Goal: Find specific page/section: Find specific page/section

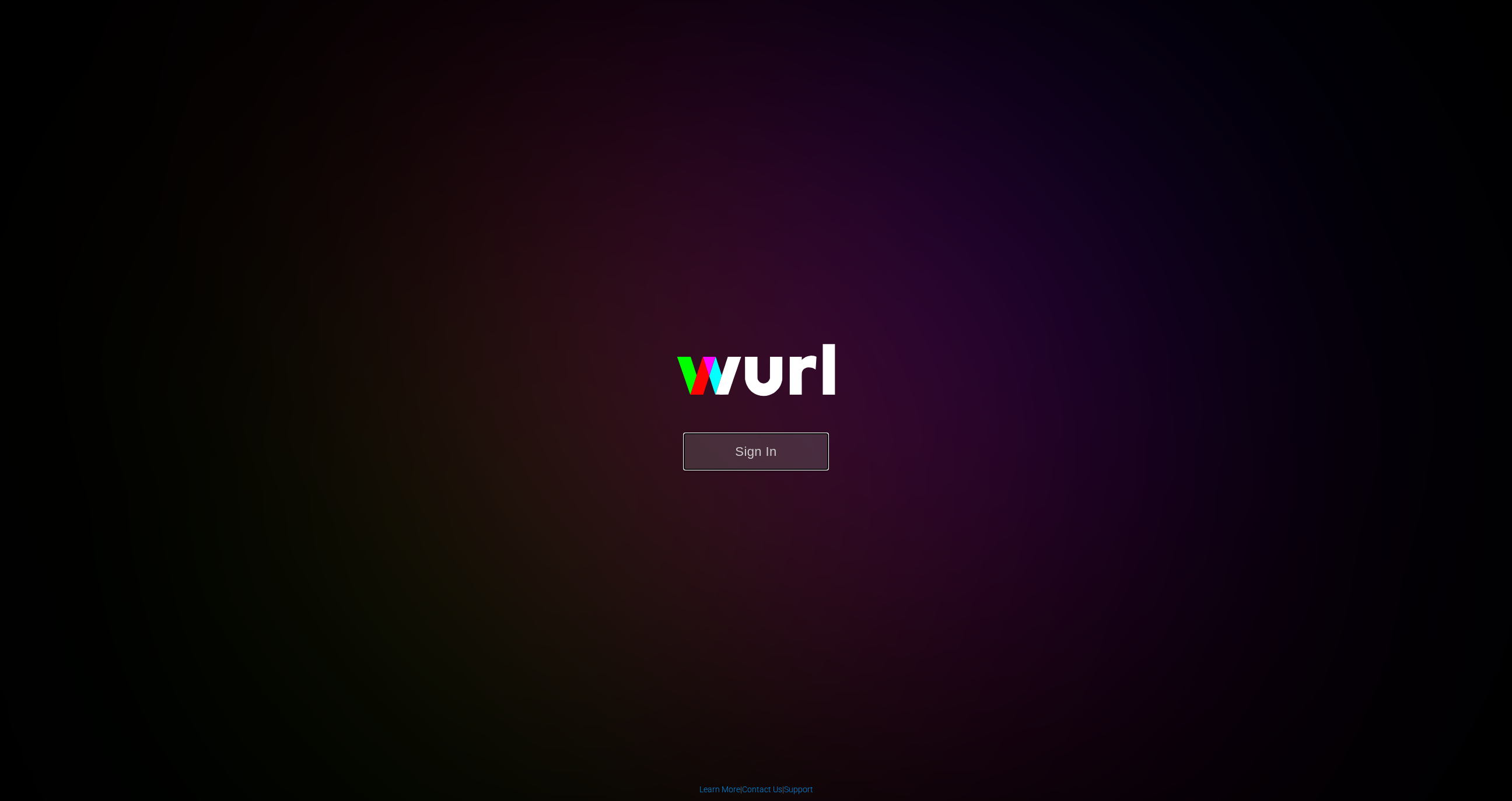
click at [749, 450] on button "Sign In" at bounding box center [756, 451] width 146 height 38
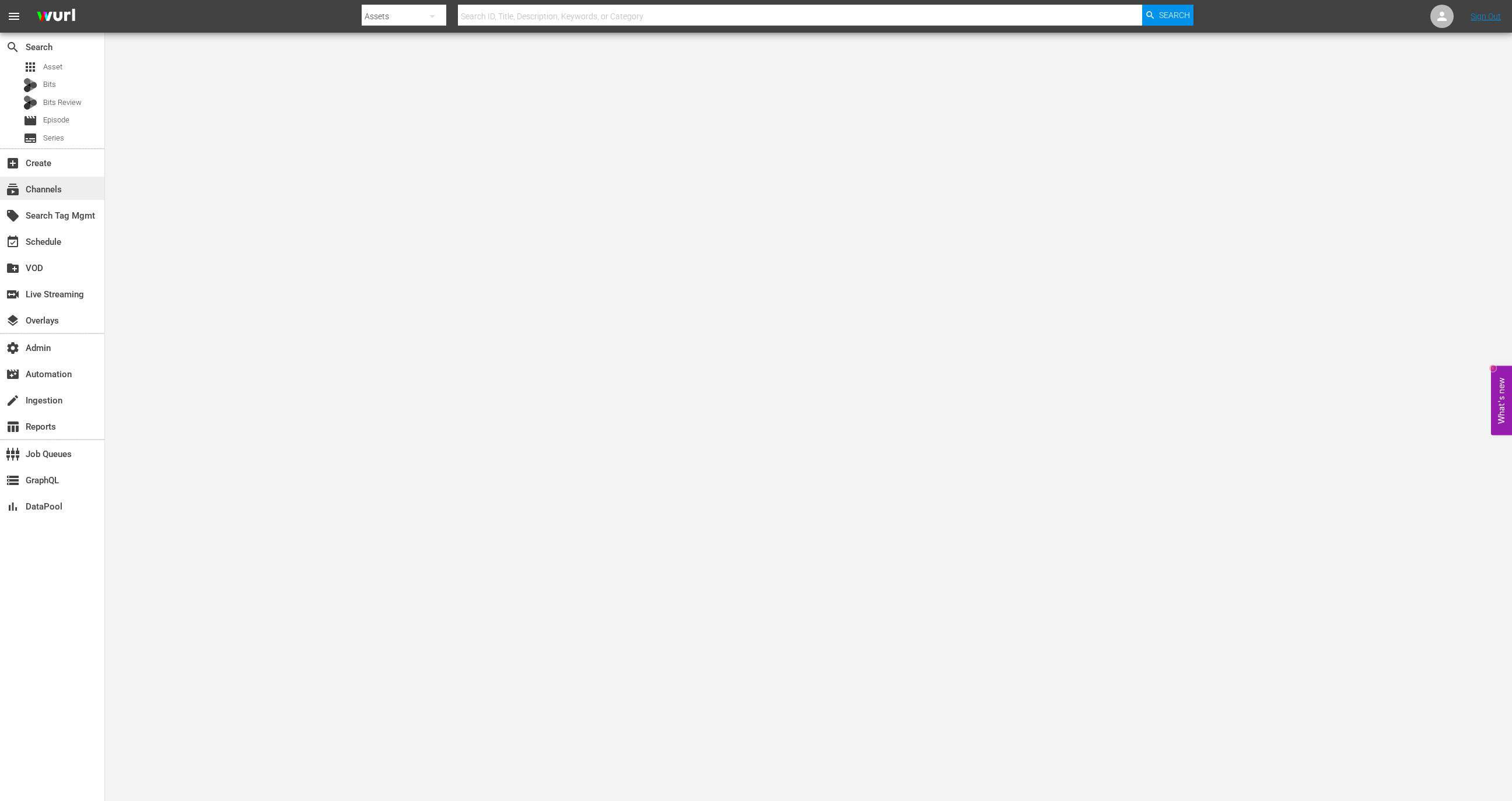
click at [58, 188] on div "subscriptions Channels" at bounding box center [33, 187] width 66 height 10
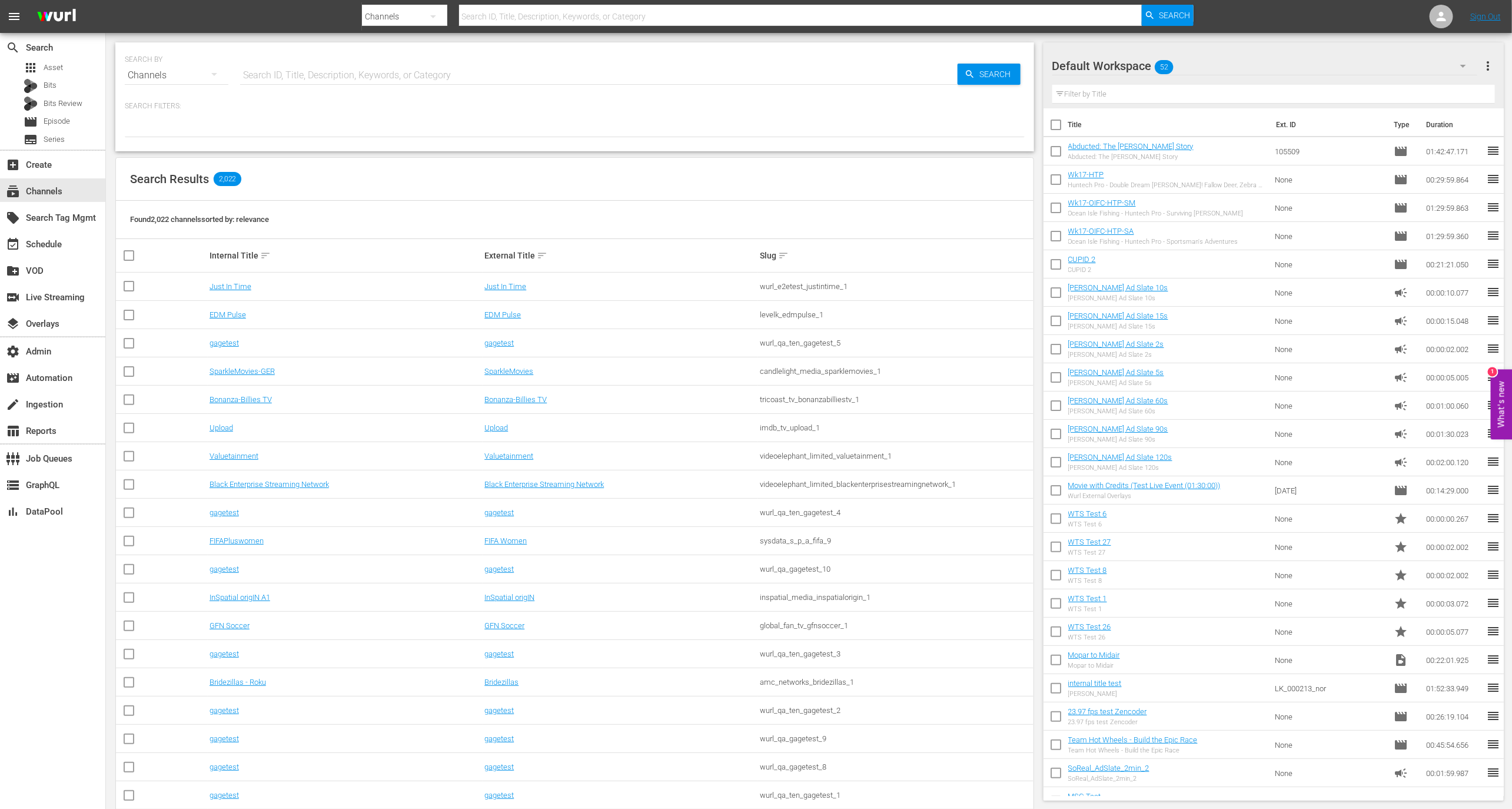
click at [293, 72] on input "text" at bounding box center [598, 75] width 718 height 28
paste input "aenetworks_ae_1"
type input "aenetworks_ae_1"
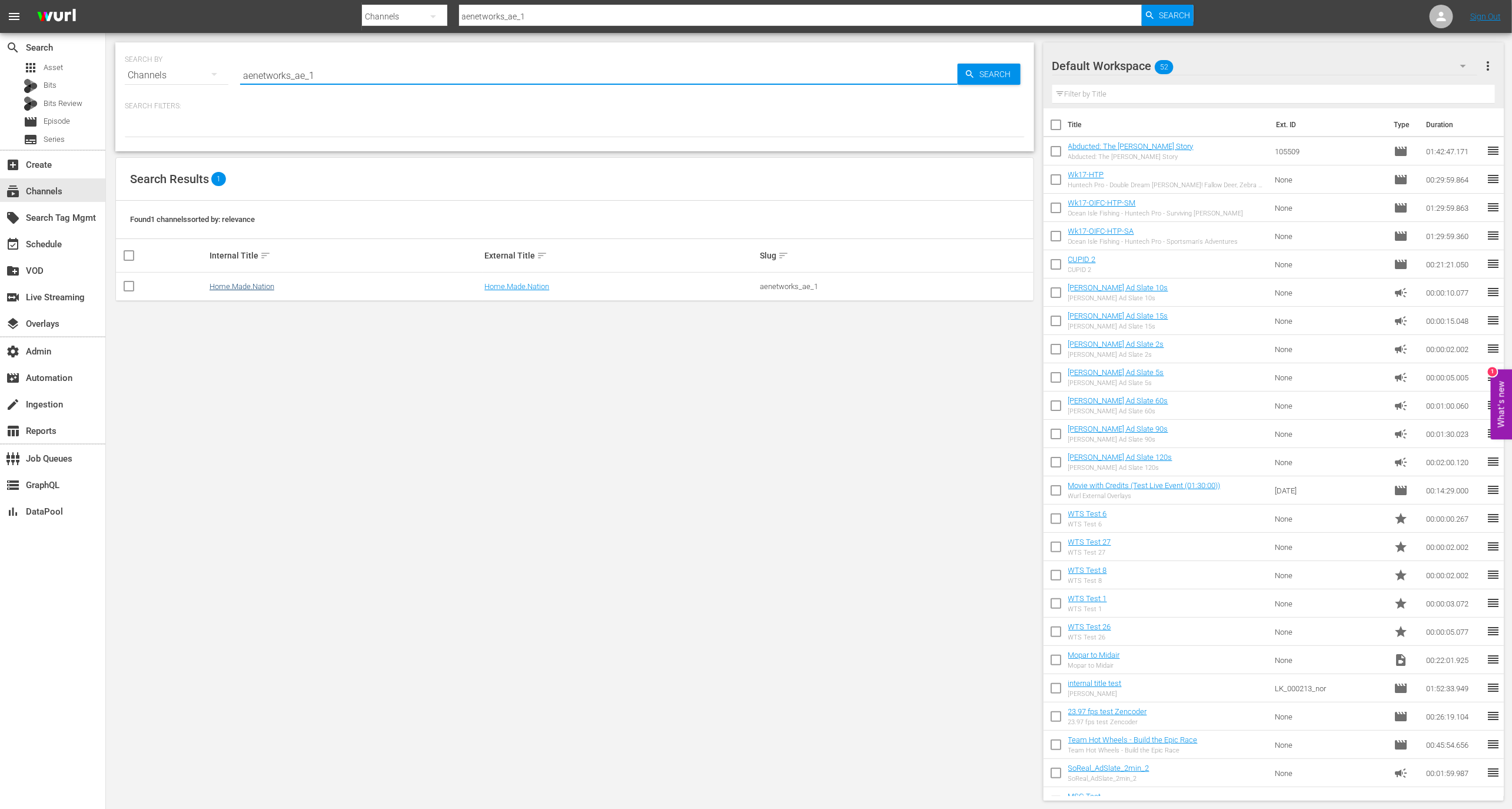
type input "aenetworks_ae_1"
click at [260, 283] on link "Home.Made.Nation" at bounding box center [242, 286] width 65 height 9
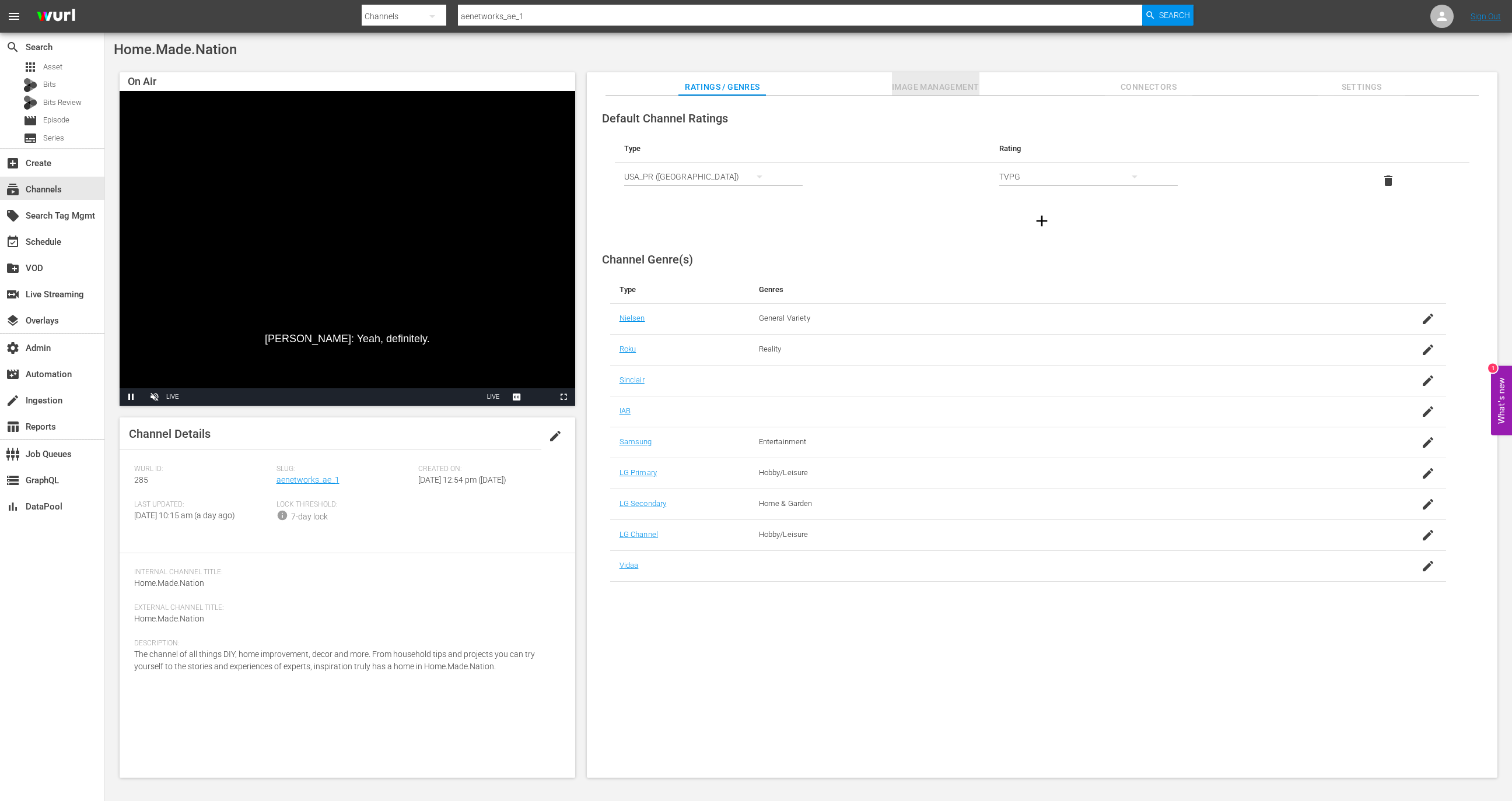
click at [926, 85] on span "Image Management" at bounding box center [935, 87] width 87 height 14
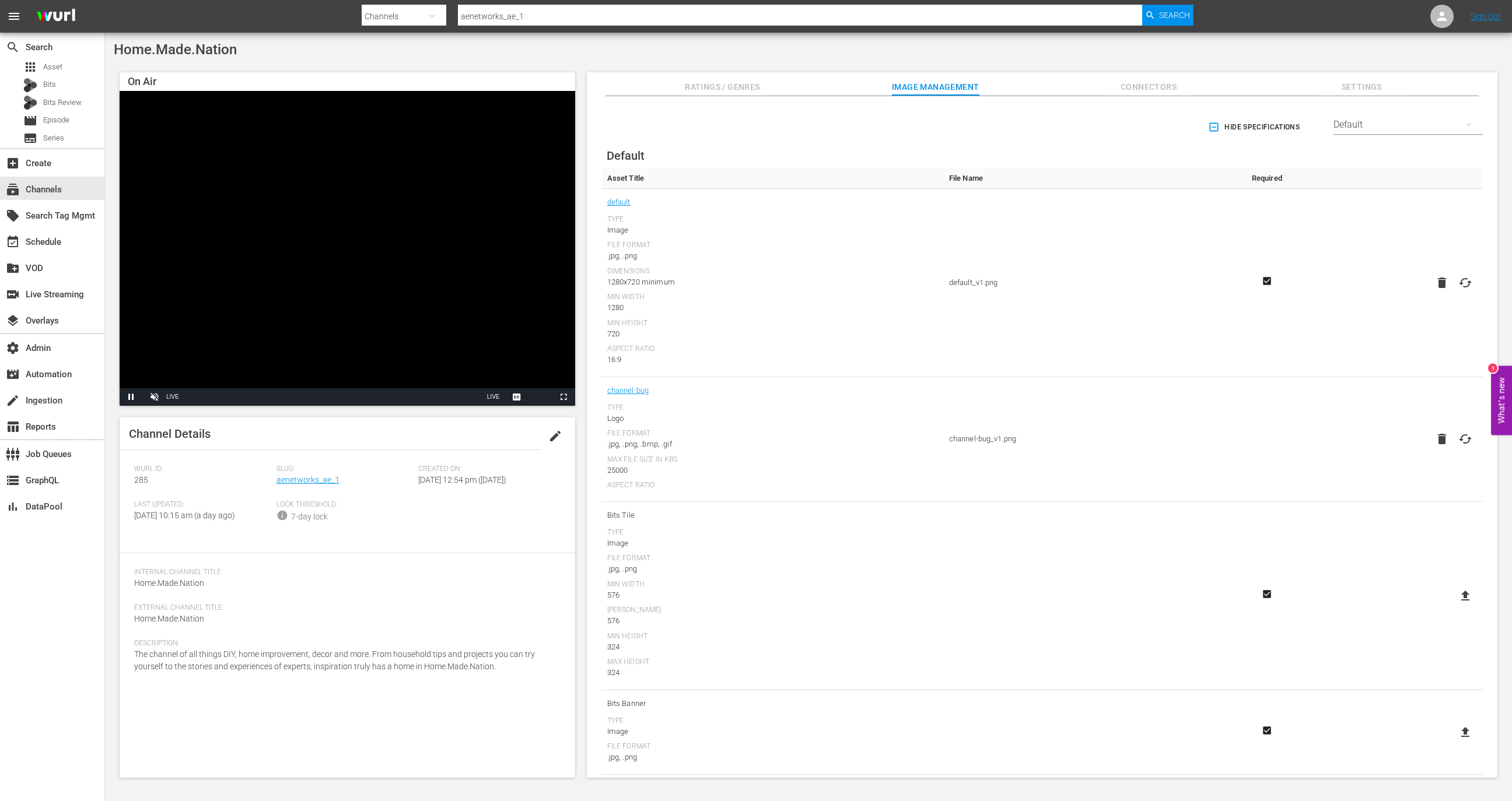
click at [1394, 124] on div "Default" at bounding box center [1408, 125] width 150 height 33
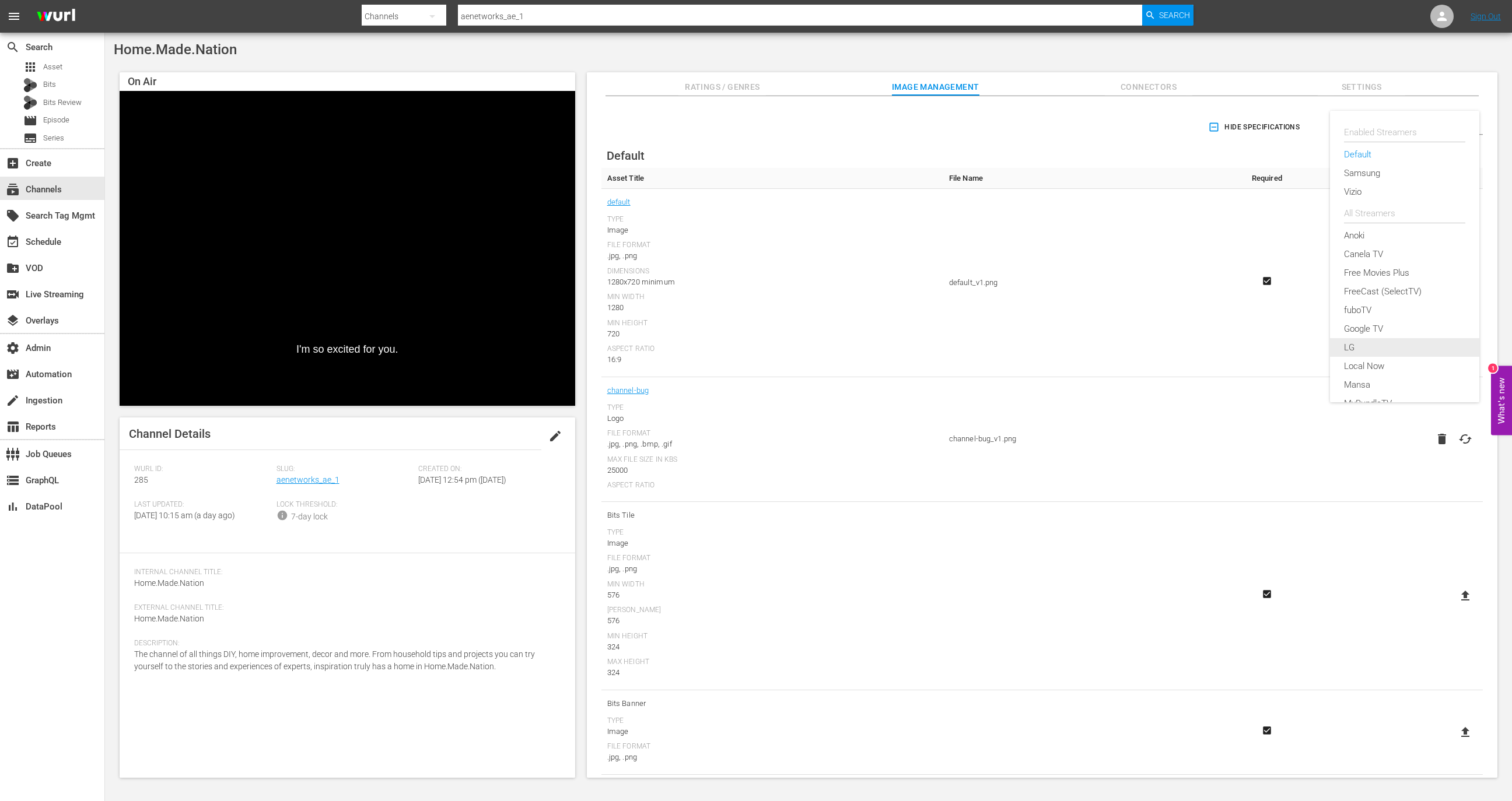
click at [1369, 350] on div "LG" at bounding box center [1405, 347] width 122 height 18
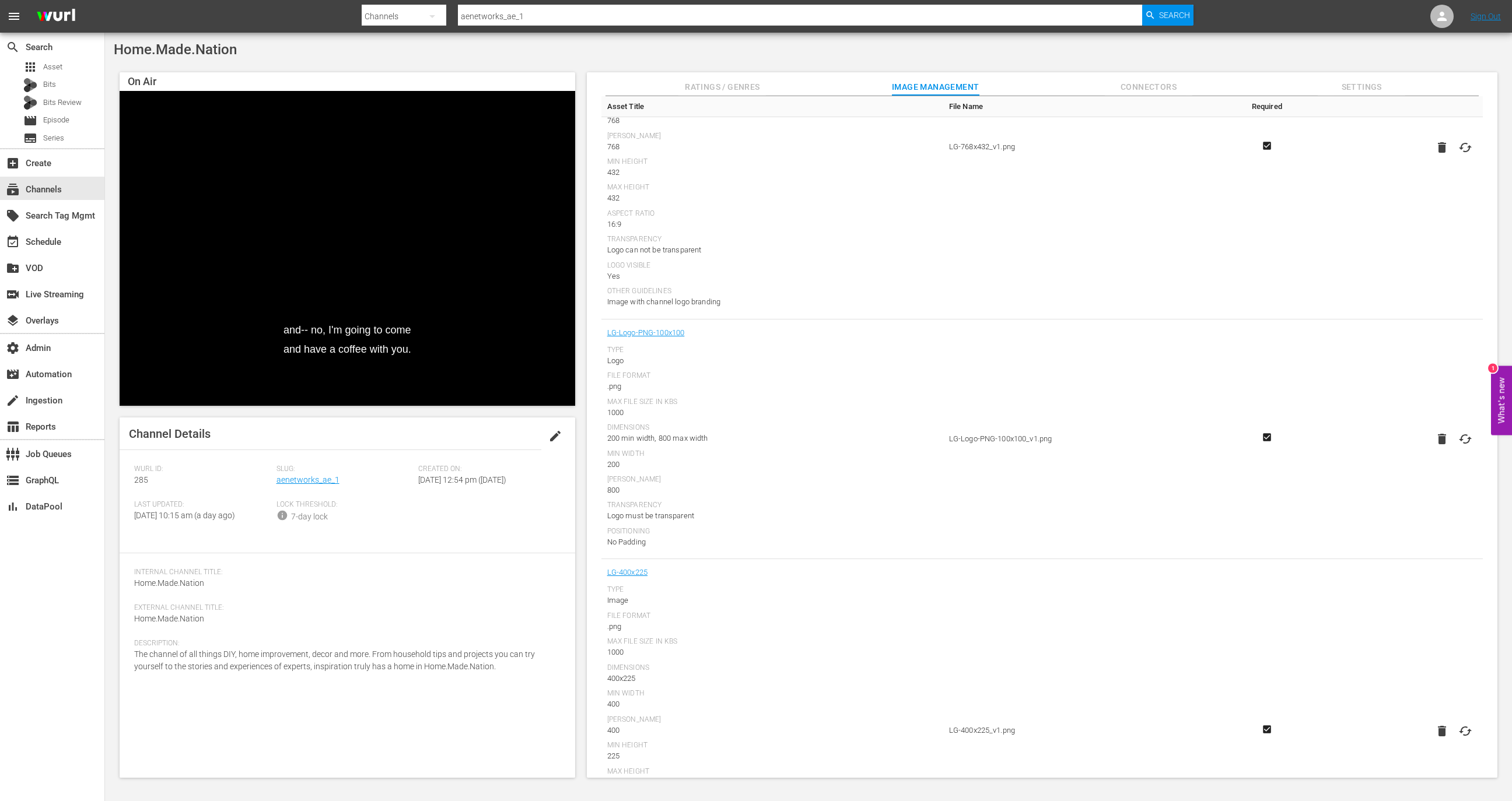
scroll to position [1241, 0]
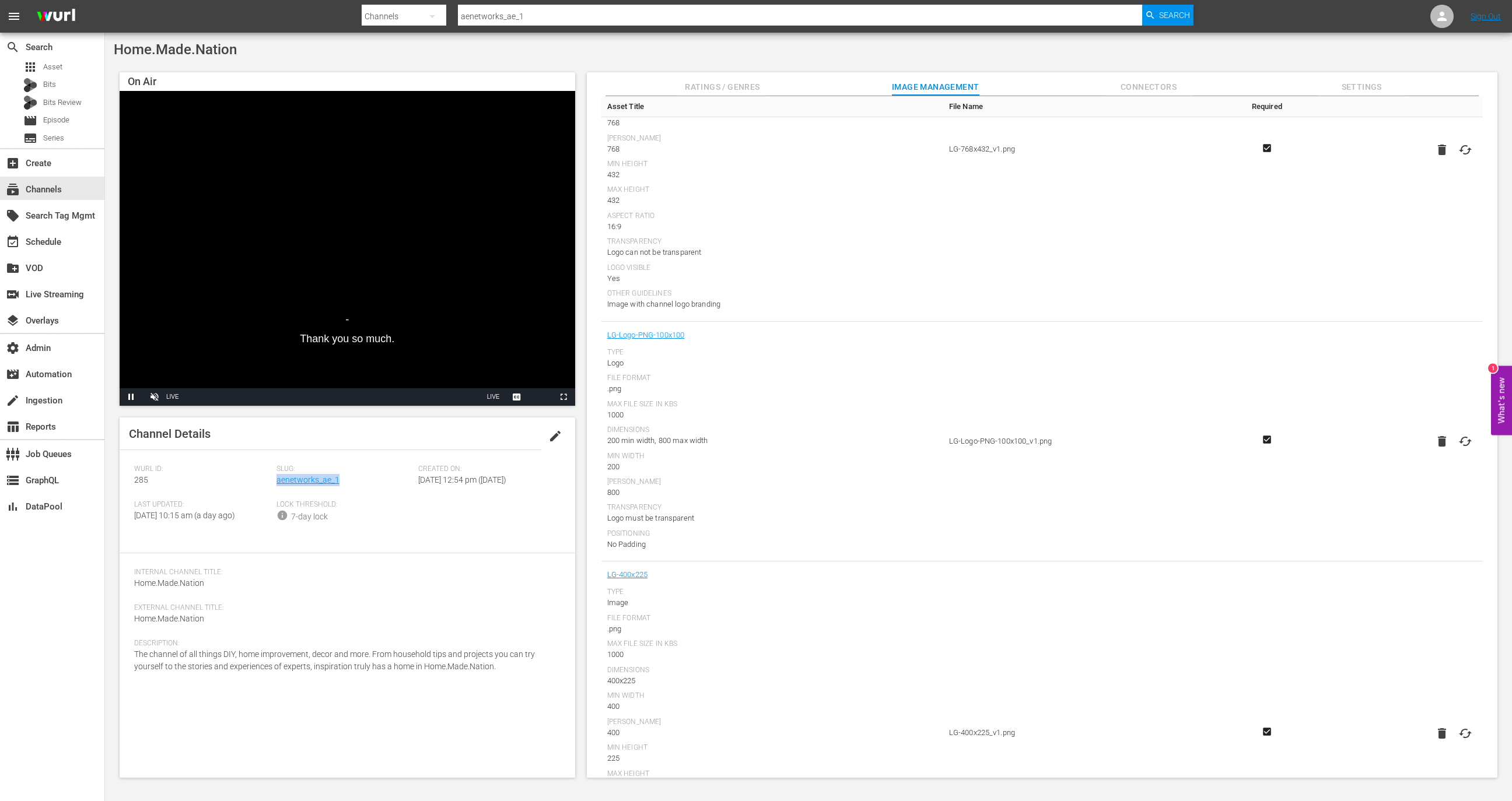
drag, startPoint x: 372, startPoint y: 474, endPoint x: 340, endPoint y: 480, distance: 32.6
click at [340, 480] on div "Slug: aenetworks_ae_1" at bounding box center [348, 482] width 142 height 36
copy div "aenetworks_ae_1"
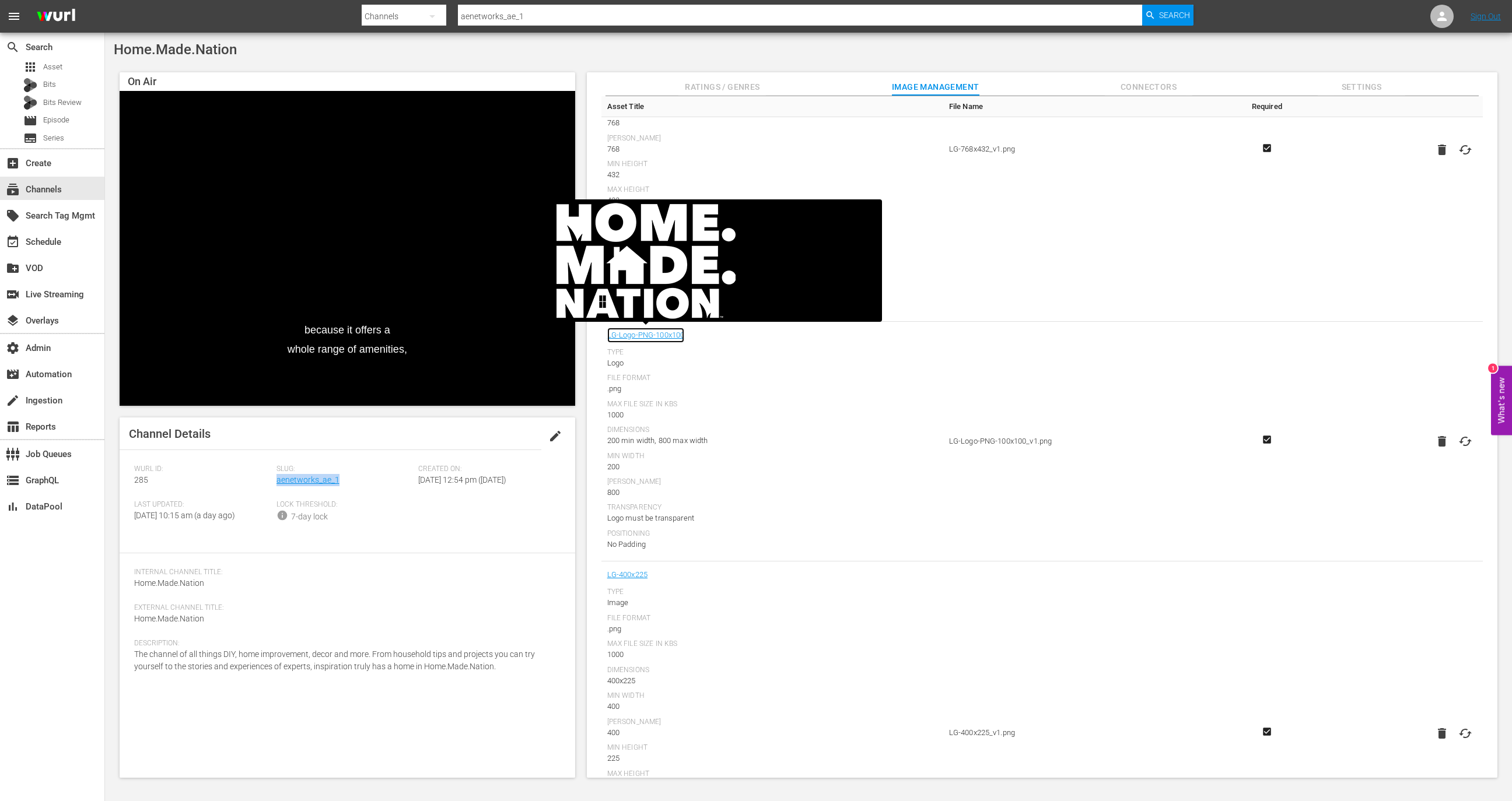
click at [675, 336] on link "LG-Logo-PNG-100x100" at bounding box center [646, 335] width 78 height 15
click at [1051, 449] on td "LG-Logo-PNG-100x100_v1.png" at bounding box center [1087, 442] width 288 height 240
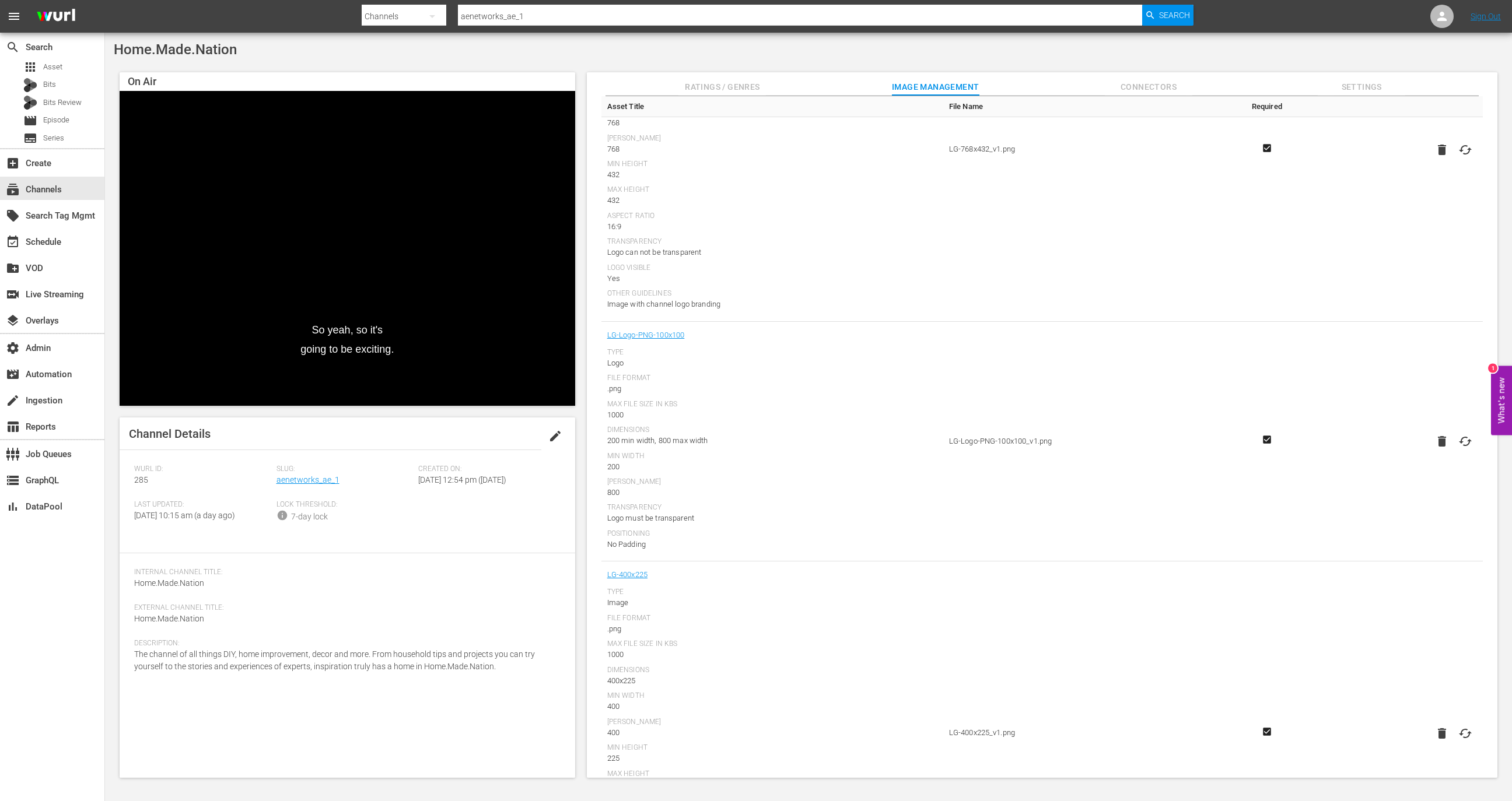
click at [1473, 438] on td at bounding box center [1392, 442] width 180 height 240
click at [1465, 439] on icon at bounding box center [1465, 441] width 13 height 10
click at [1454, 451] on input "file" at bounding box center [1453, 451] width 1 height 1
type input "C:\fakepath\LG-Logo-PNG-100x100_v1 (1).png"
click at [552, 438] on span "edit" at bounding box center [555, 436] width 14 height 14
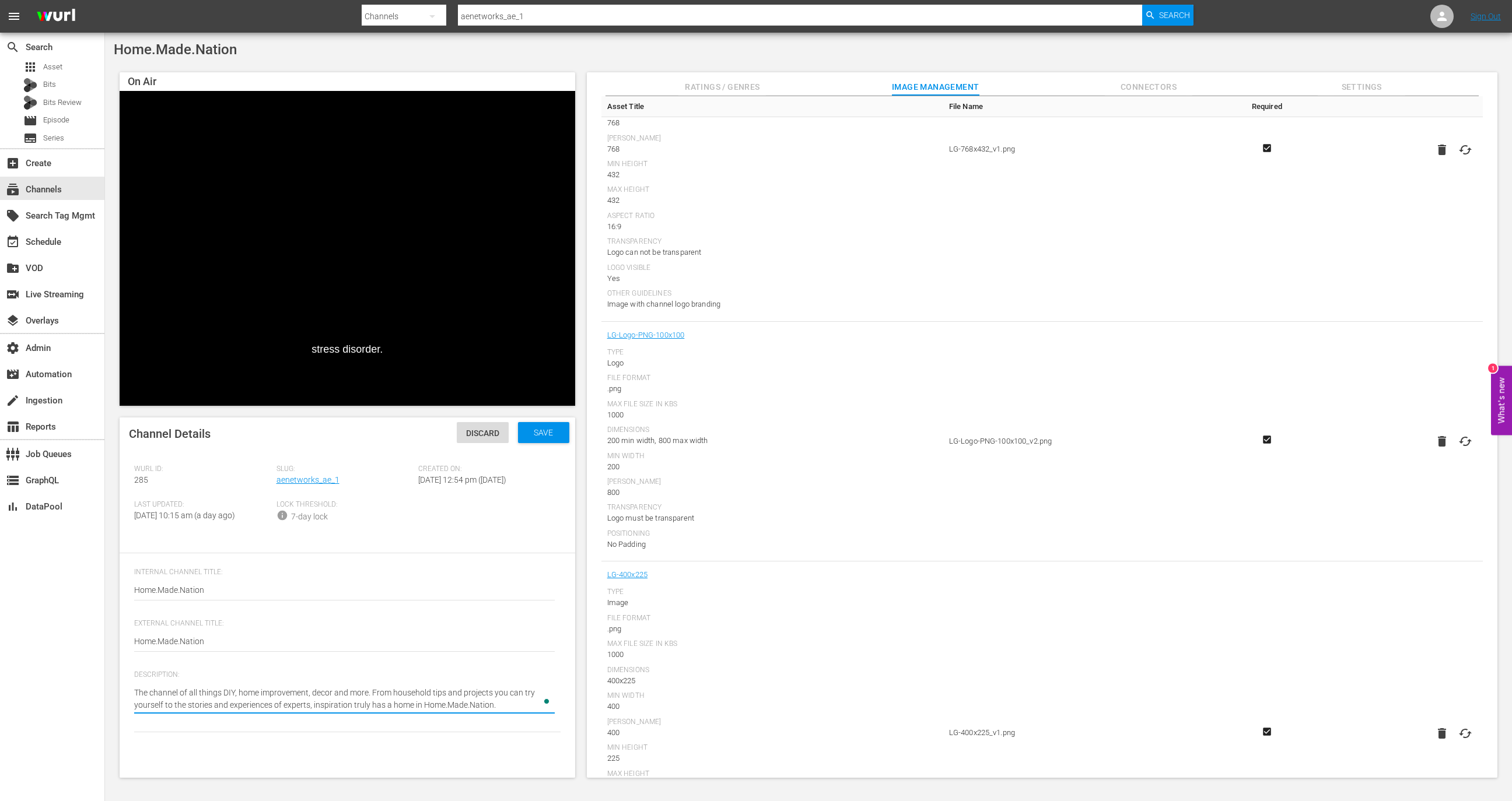
type textarea "The channel of all things DIY, home improvement, decor and more. From household…"
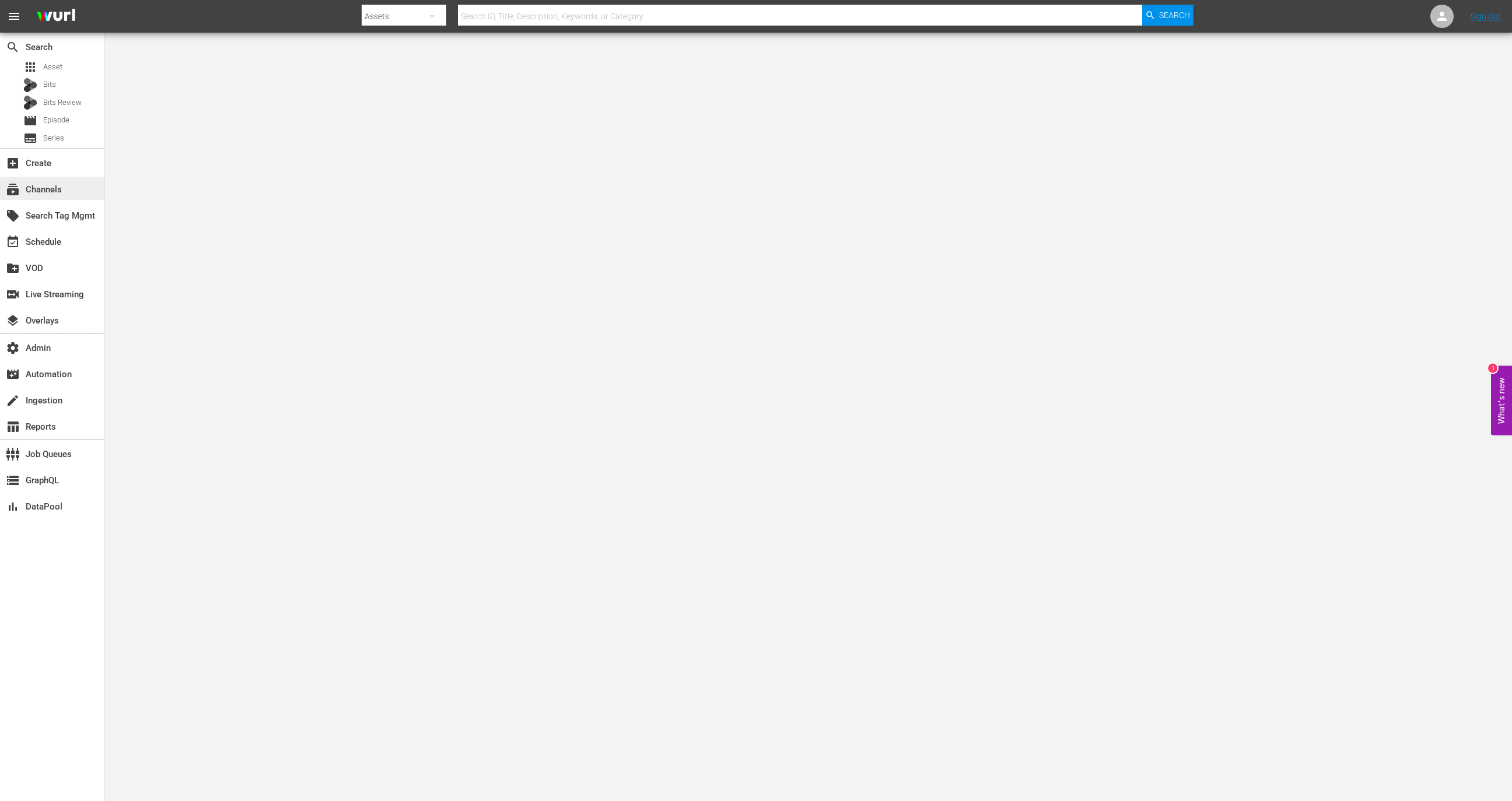
click at [85, 186] on div "subscriptions Channels" at bounding box center [52, 188] width 105 height 23
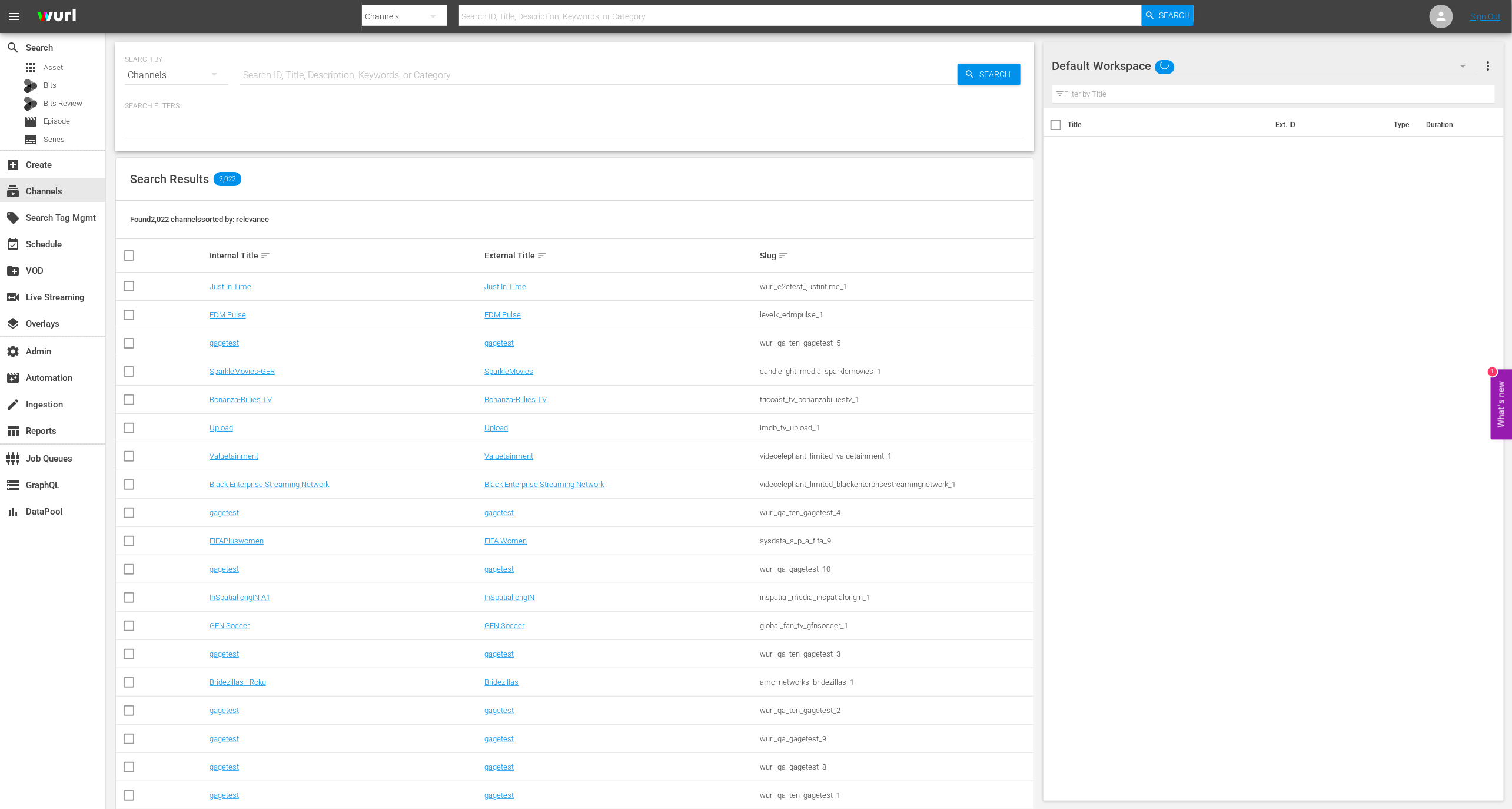
click at [276, 73] on input "text" at bounding box center [598, 75] width 718 height 28
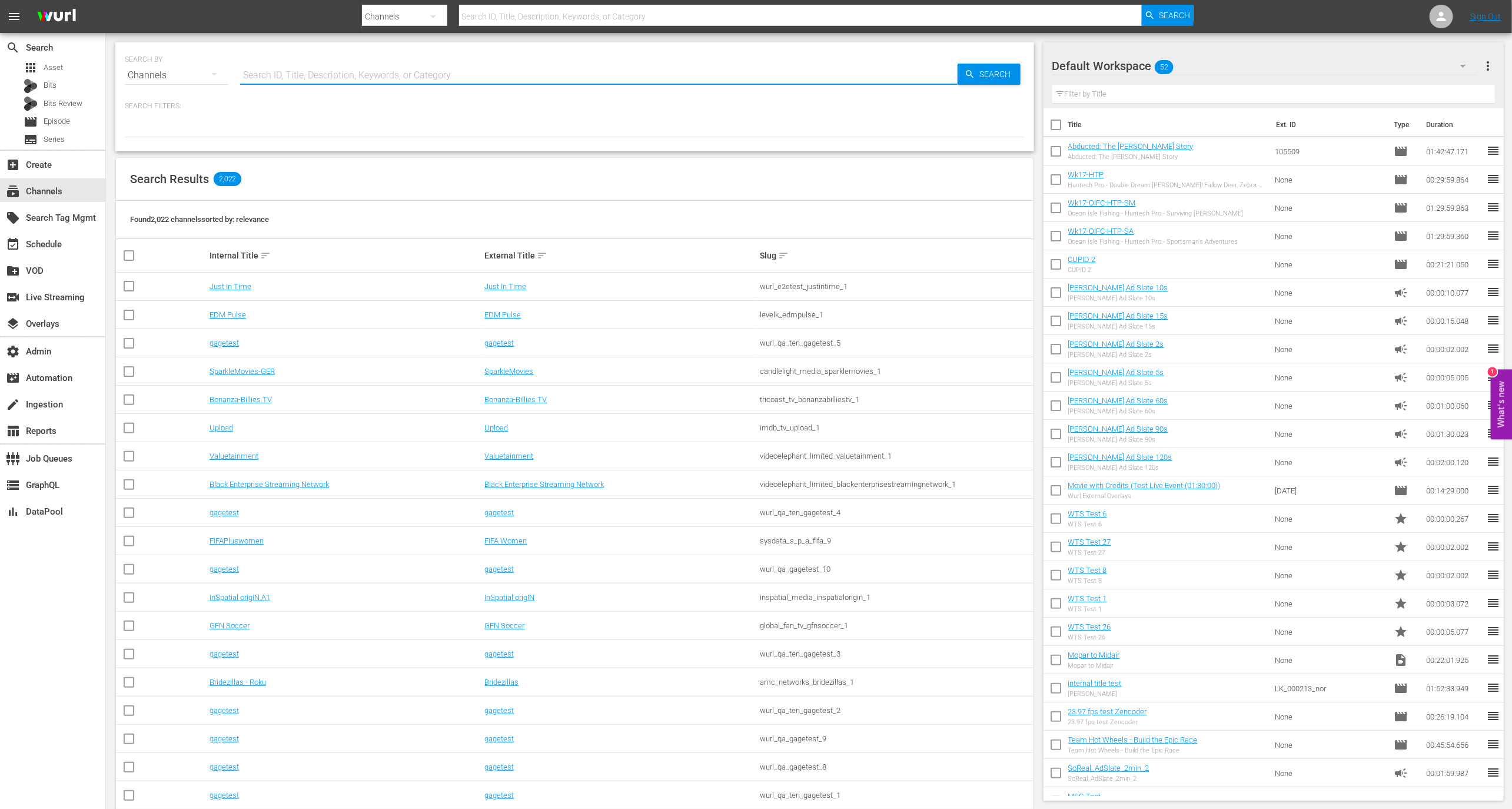
paste input "spt_novelas_1"
type input "spt_novelas_1"
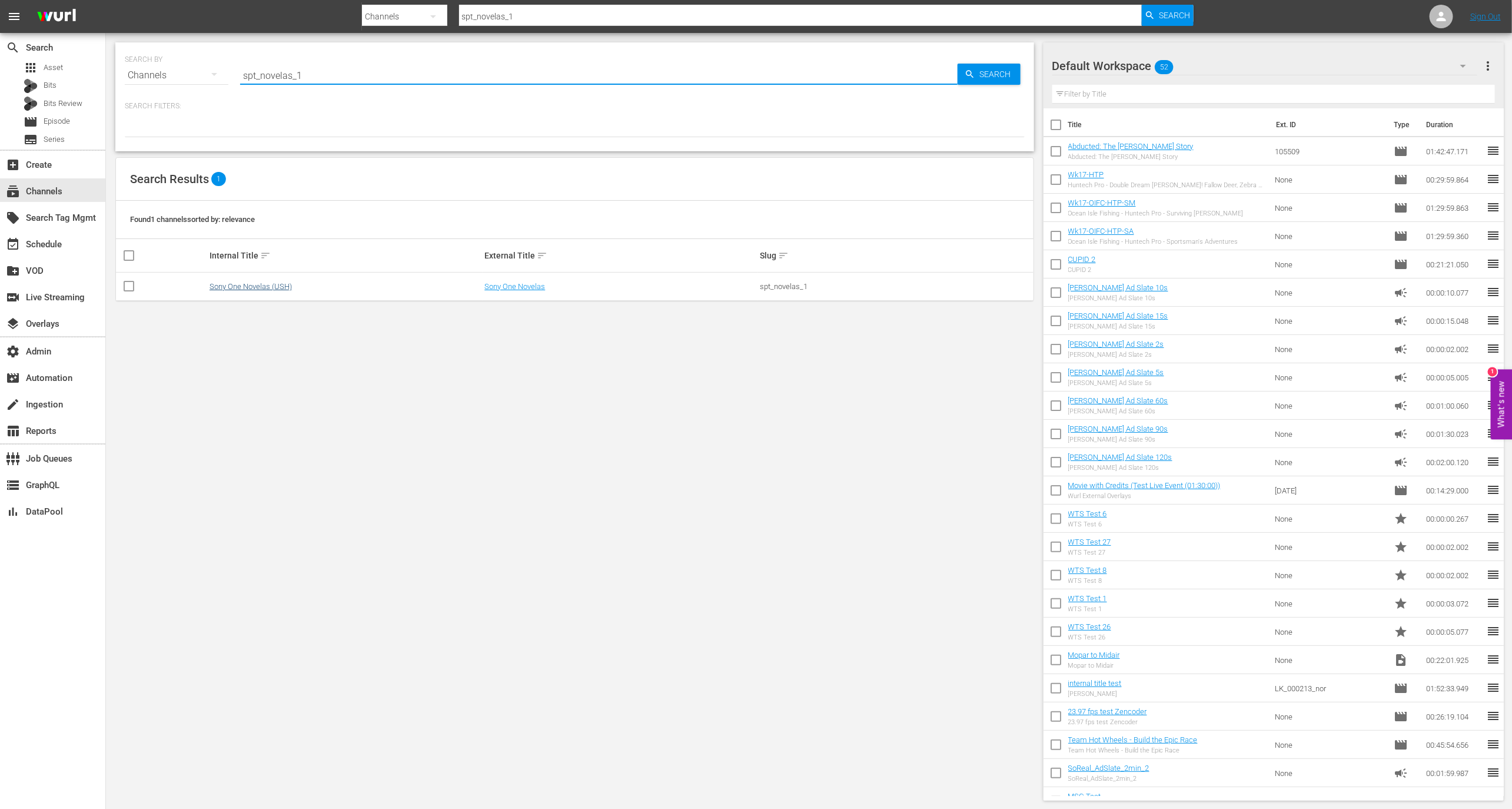
type input "spt_novelas_1"
click at [249, 283] on link "Sony One Novelas (USH)" at bounding box center [251, 286] width 83 height 9
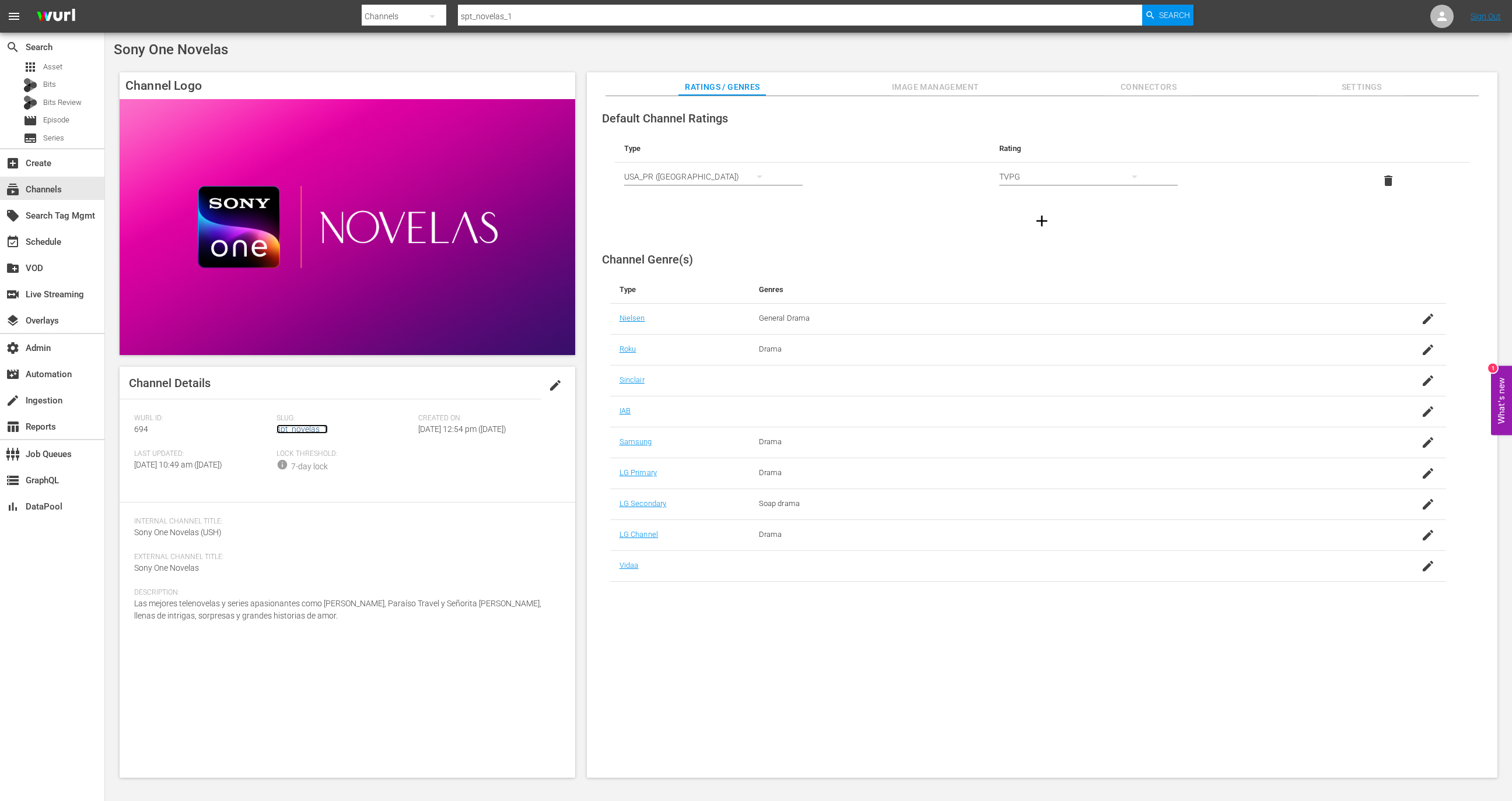
click at [285, 434] on link "spt_novelas_1" at bounding box center [302, 430] width 51 height 10
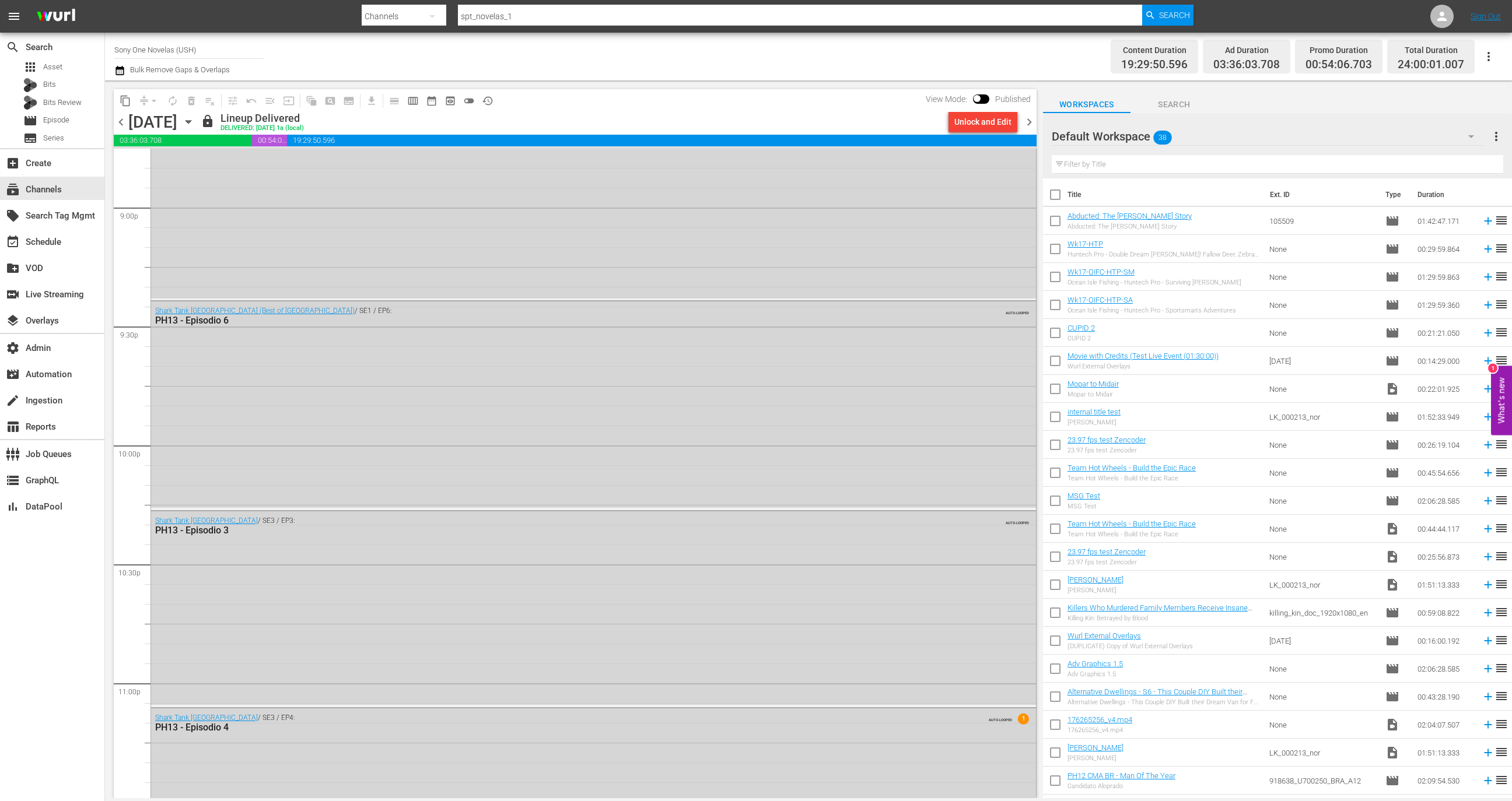
scroll to position [5059, 0]
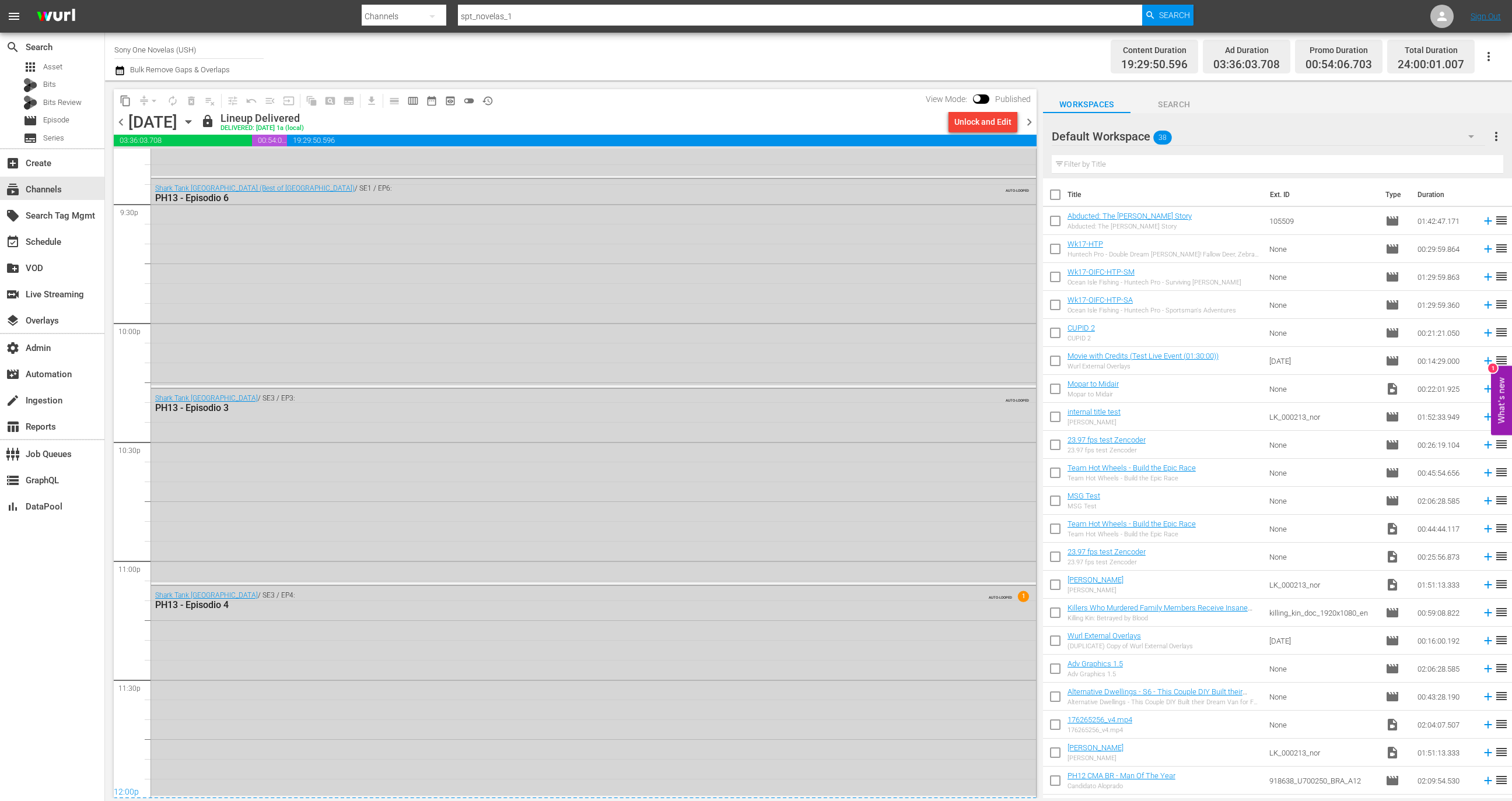
click at [1029, 115] on span "chevron_right" at bounding box center [1029, 122] width 14 height 14
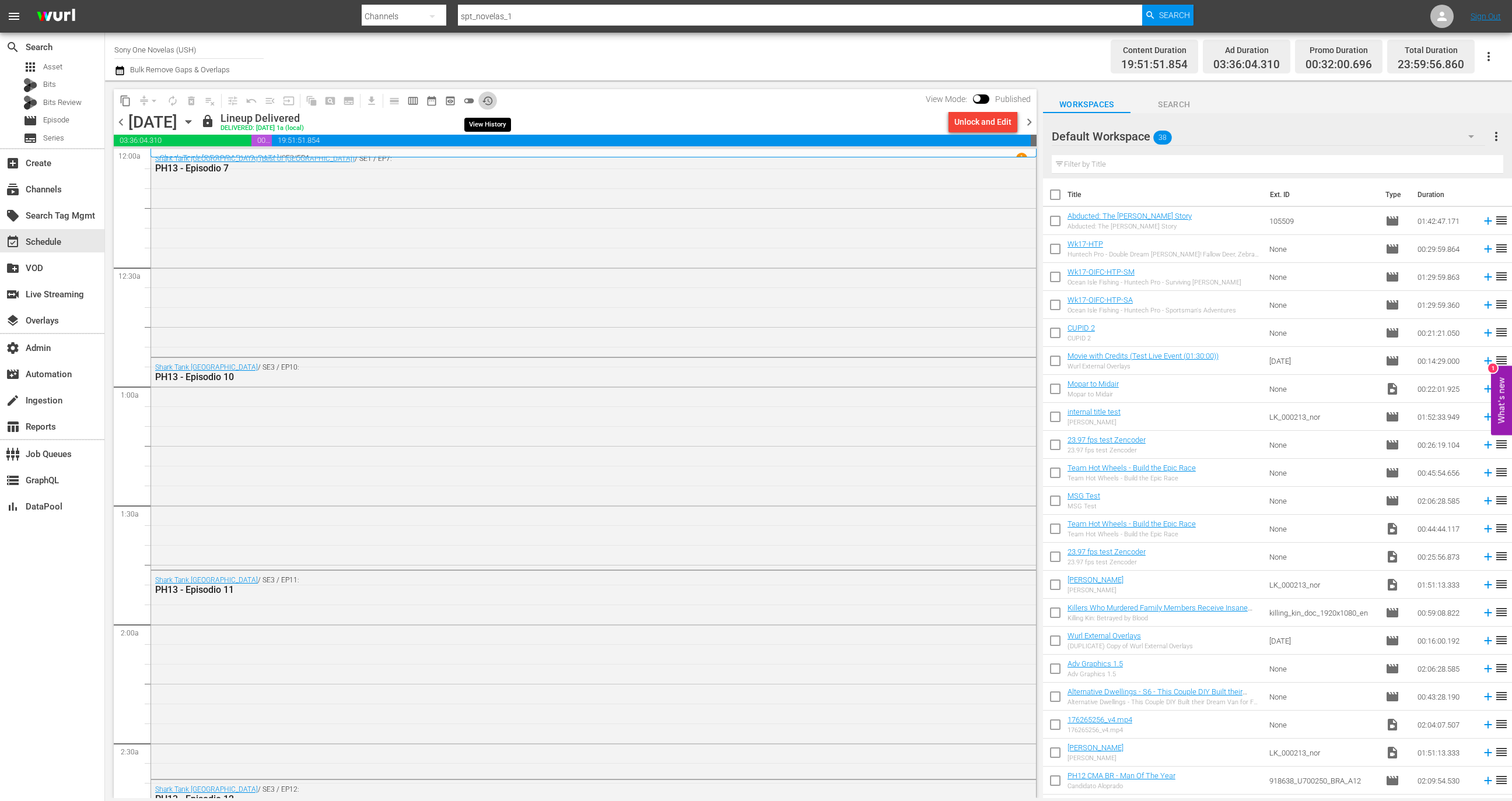
click at [487, 102] on span "history_outlined" at bounding box center [487, 100] width 12 height 12
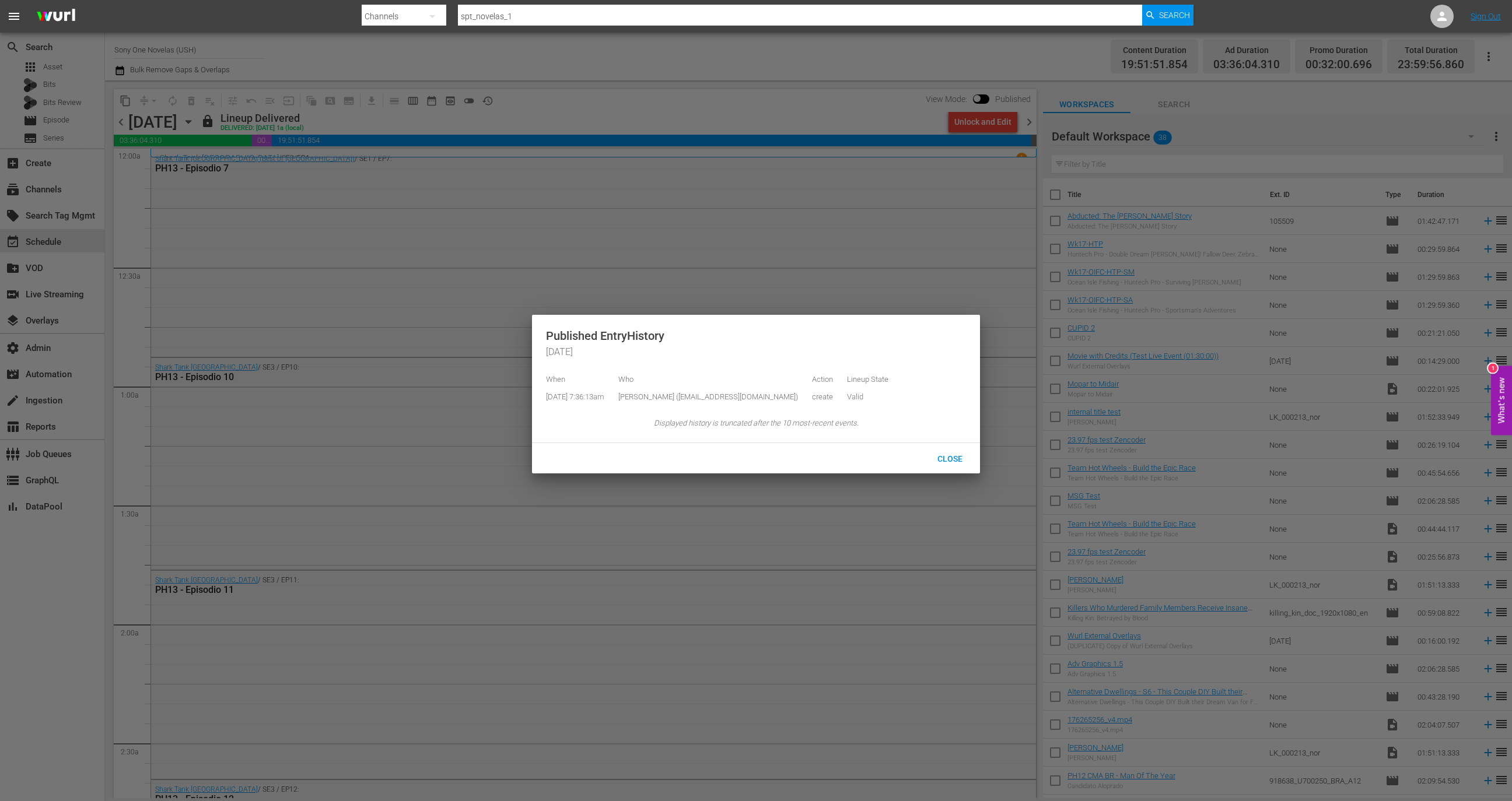
click at [238, 10] on nav "menu Search By Channels Search ID, Title, Description, Keywords, or Category sp…" at bounding box center [756, 16] width 1512 height 33
click at [578, 109] on div at bounding box center [756, 400] width 1512 height 801
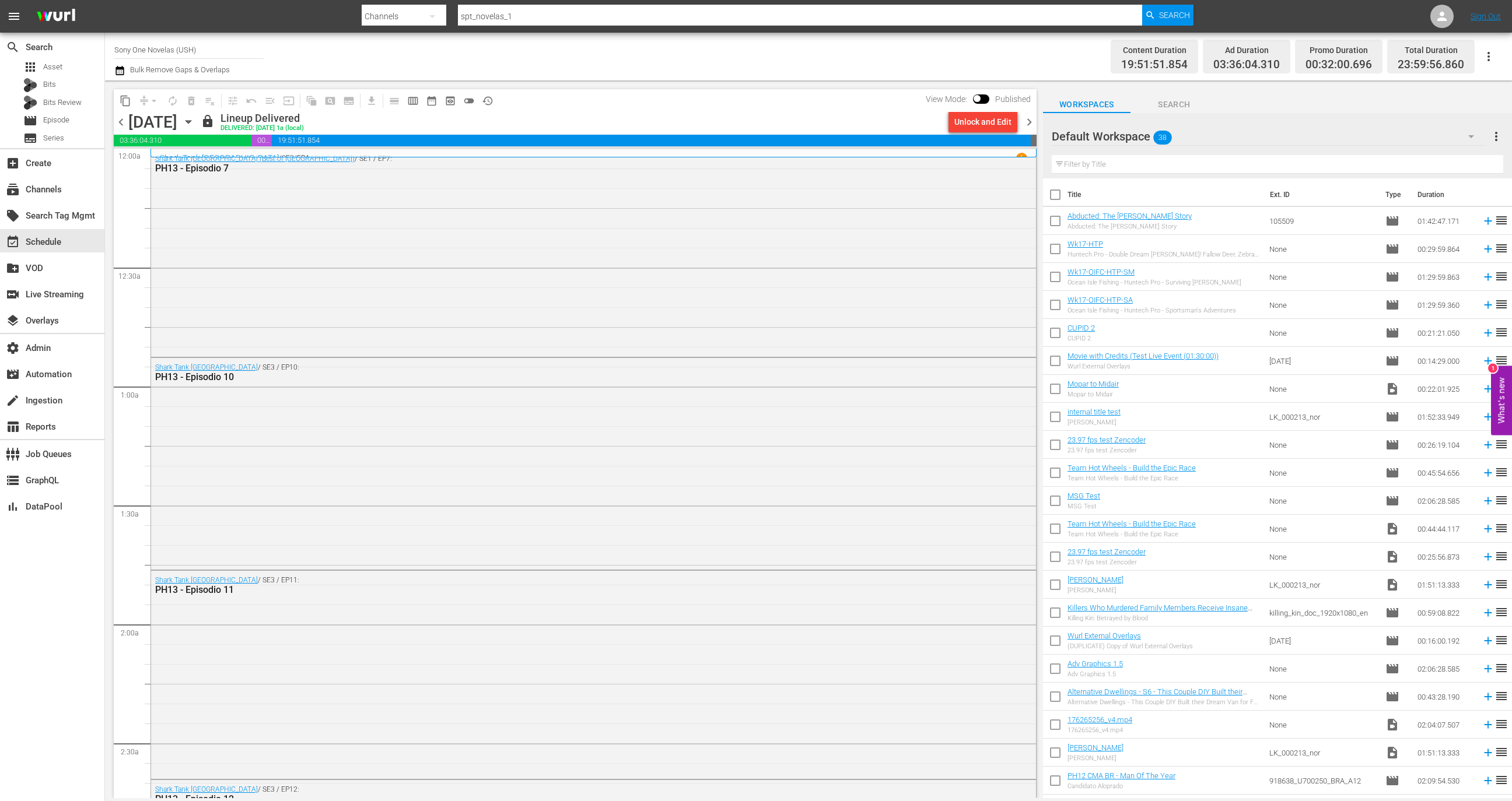
click at [1028, 116] on span "chevron_right" at bounding box center [1029, 122] width 14 height 14
